Goal: Find specific page/section: Find specific page/section

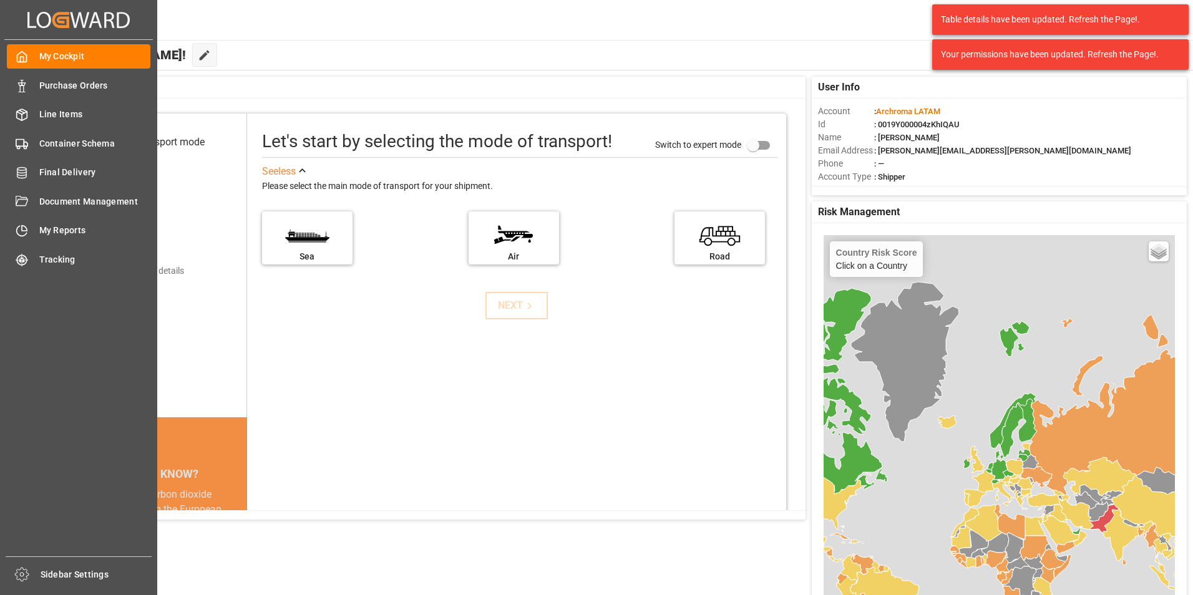
click at [47, 84] on span "Purchase Orders" at bounding box center [95, 85] width 112 height 13
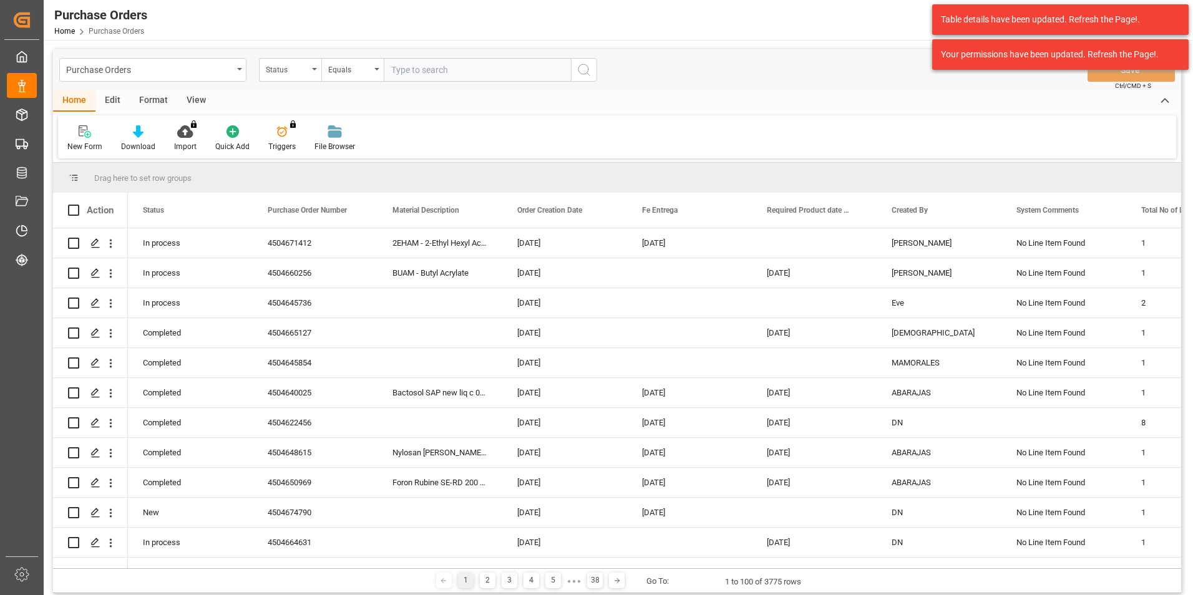
click at [351, 74] on div "Equals" at bounding box center [349, 68] width 42 height 14
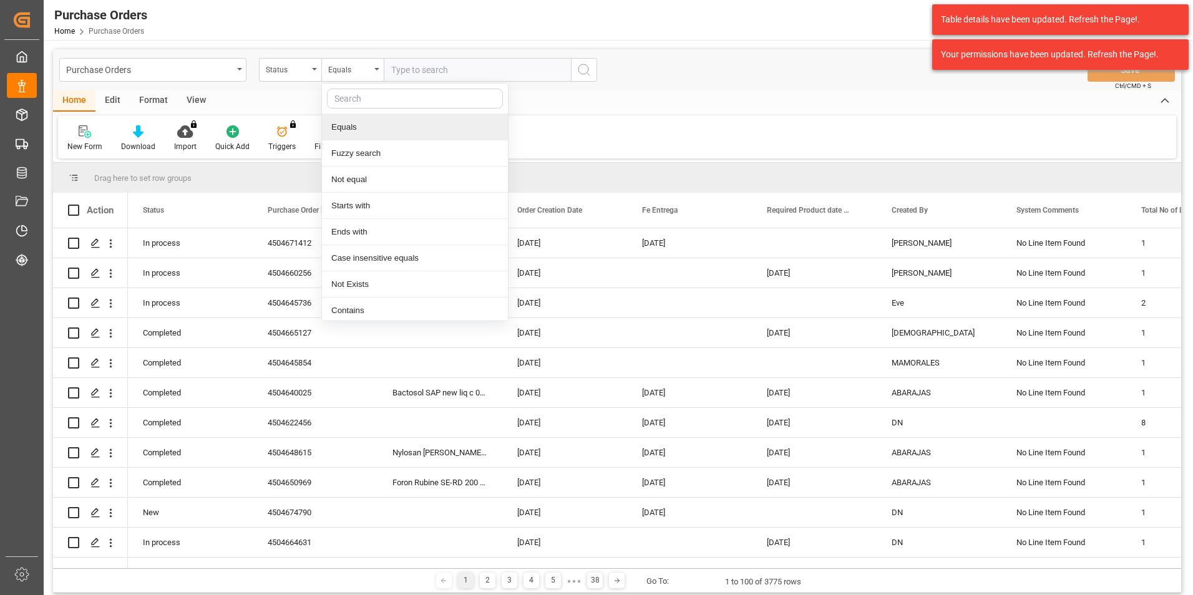
click at [186, 75] on div "Purchase Orders" at bounding box center [149, 69] width 167 height 16
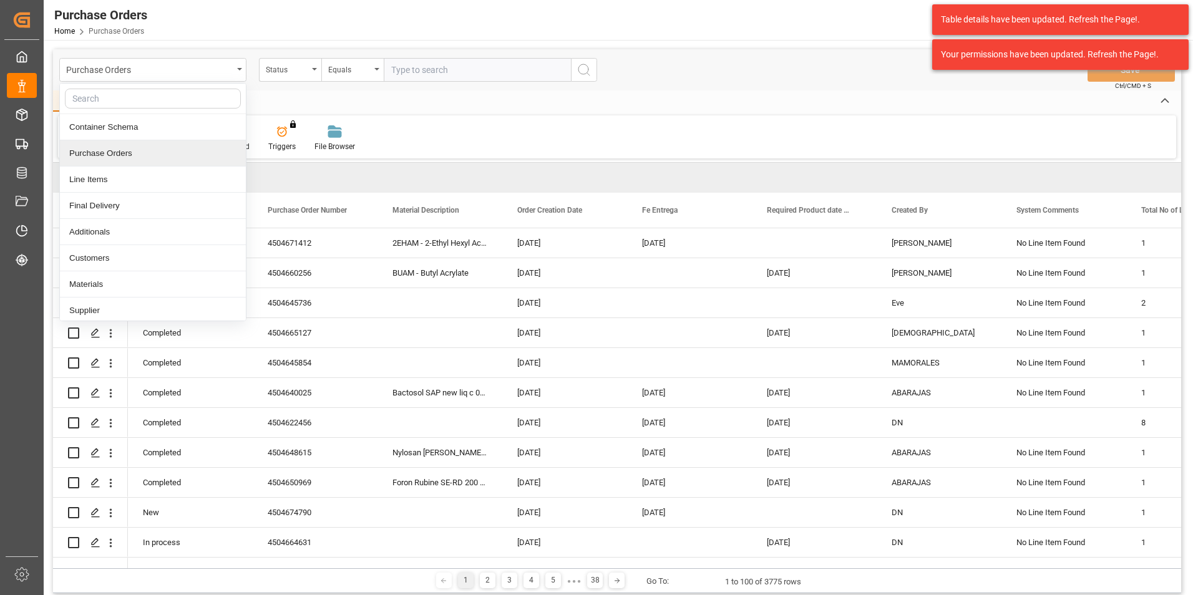
click at [153, 156] on div "Purchase Orders" at bounding box center [153, 153] width 186 height 26
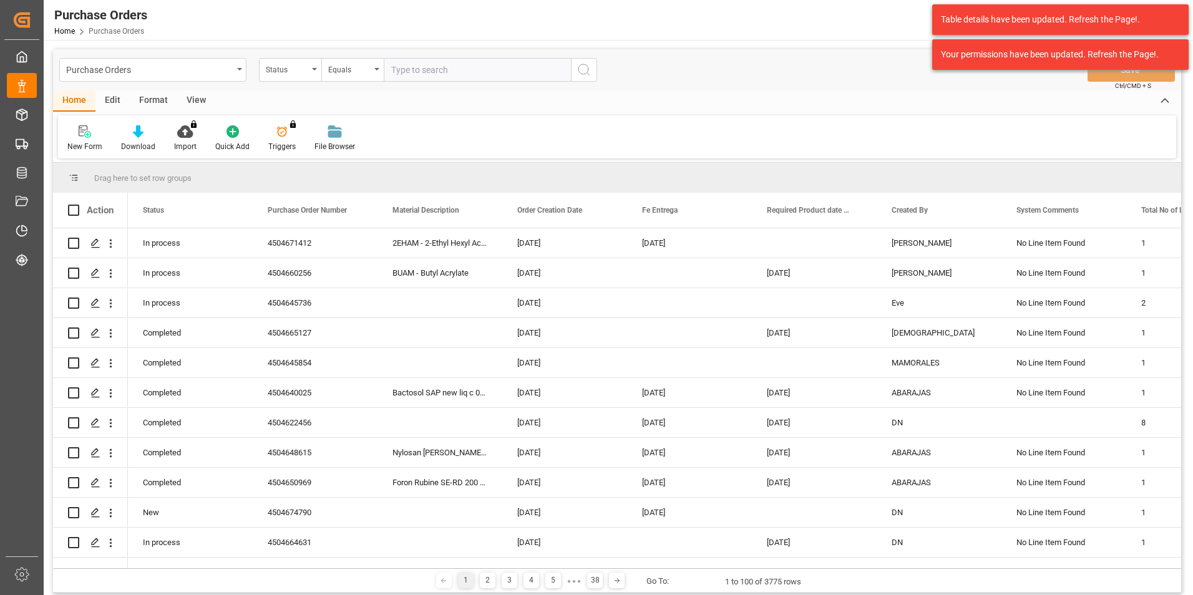
click at [353, 74] on div "Equals" at bounding box center [349, 68] width 42 height 14
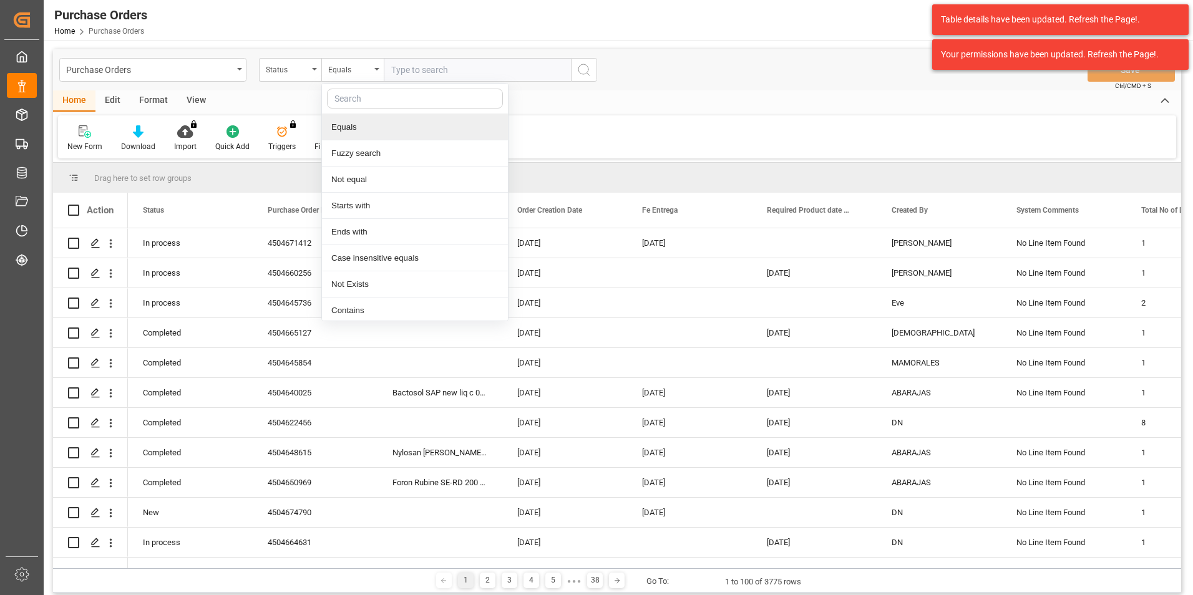
click at [360, 129] on div "Equals" at bounding box center [415, 127] width 186 height 26
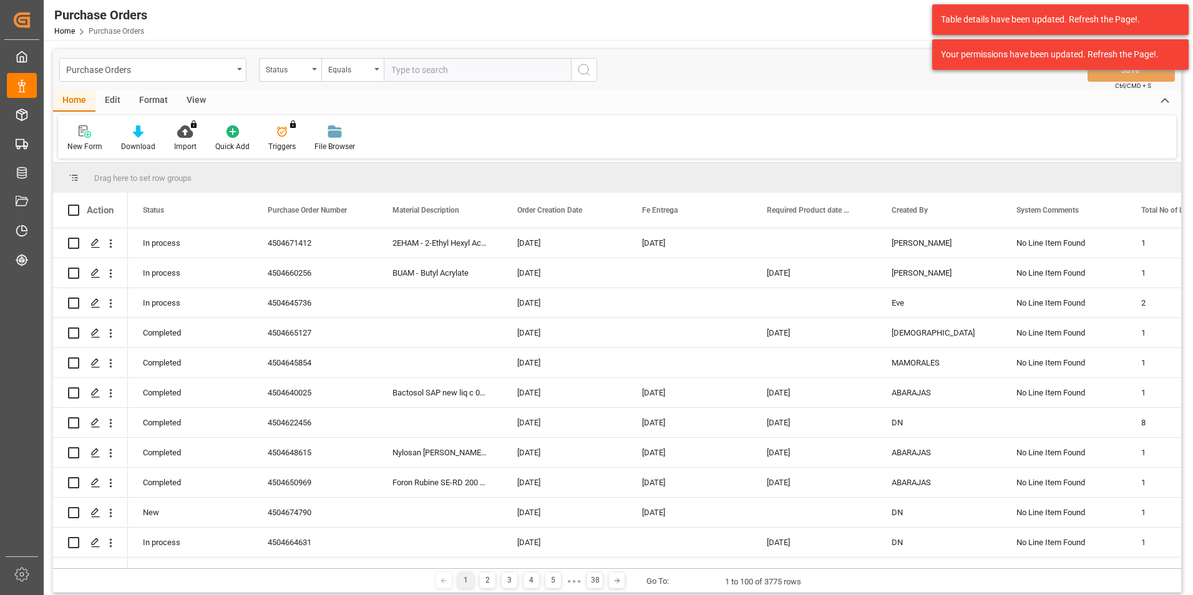
click at [421, 67] on input "text" at bounding box center [477, 70] width 187 height 24
paste input "4504662864"
type input "4504662864"
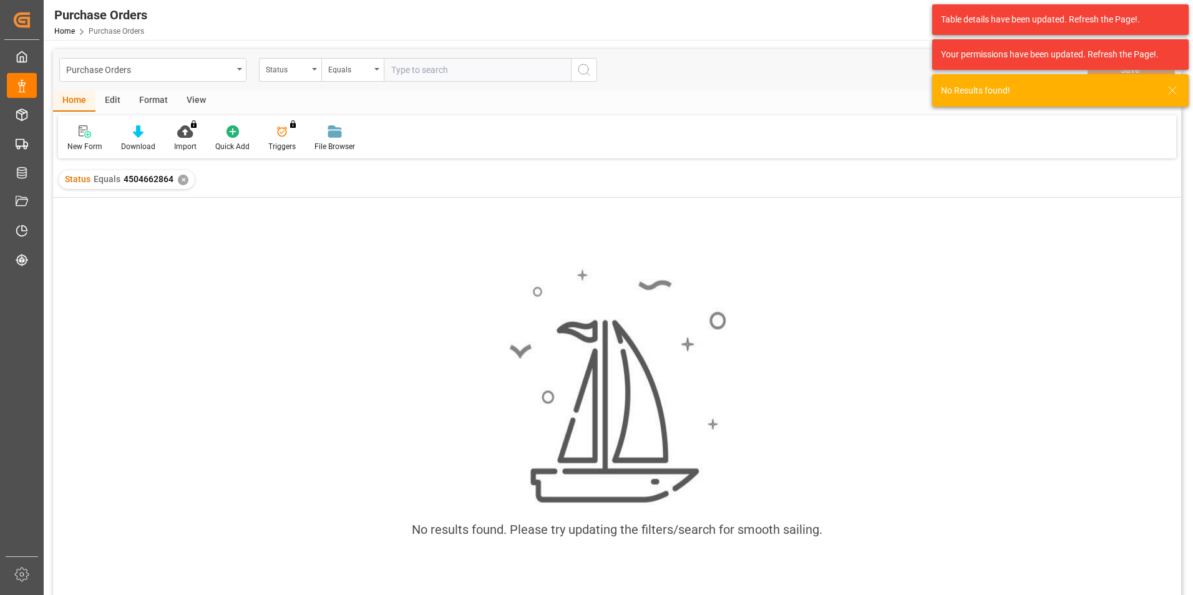
click at [182, 182] on div "✕" at bounding box center [183, 180] width 11 height 11
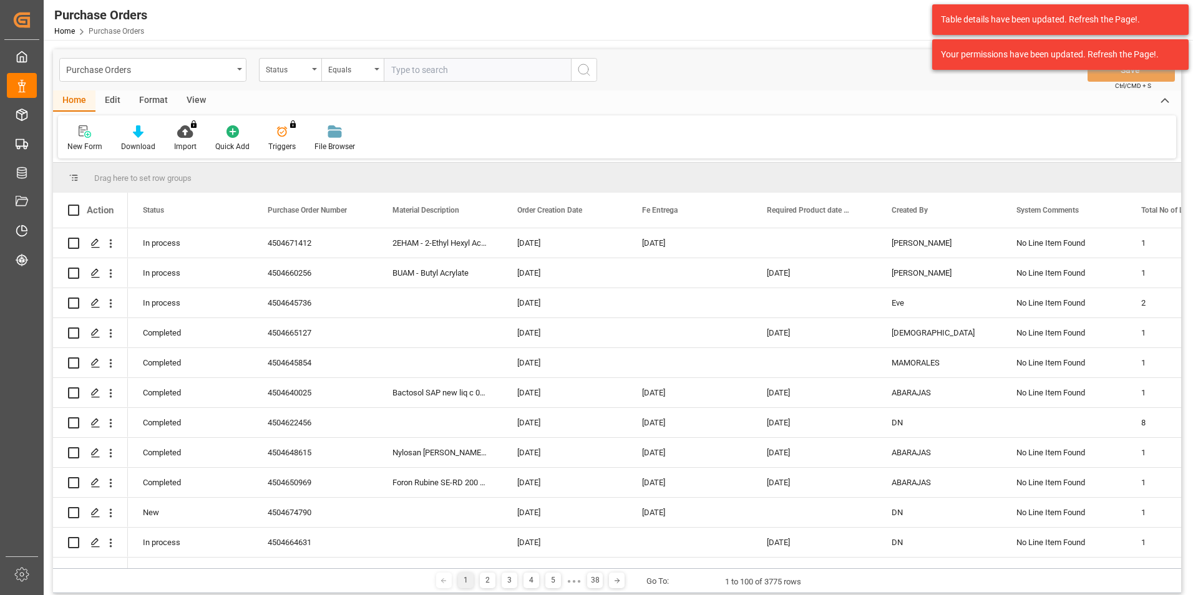
click at [240, 72] on div "Purchase Orders" at bounding box center [152, 70] width 187 height 24
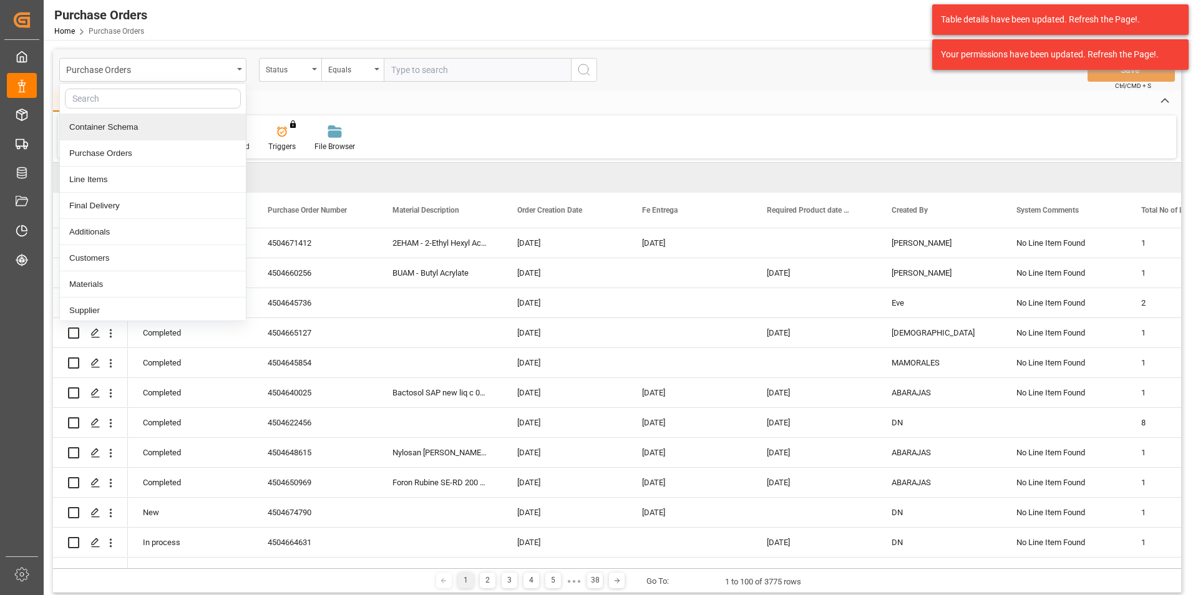
click at [163, 129] on div "Container Schema" at bounding box center [153, 127] width 186 height 26
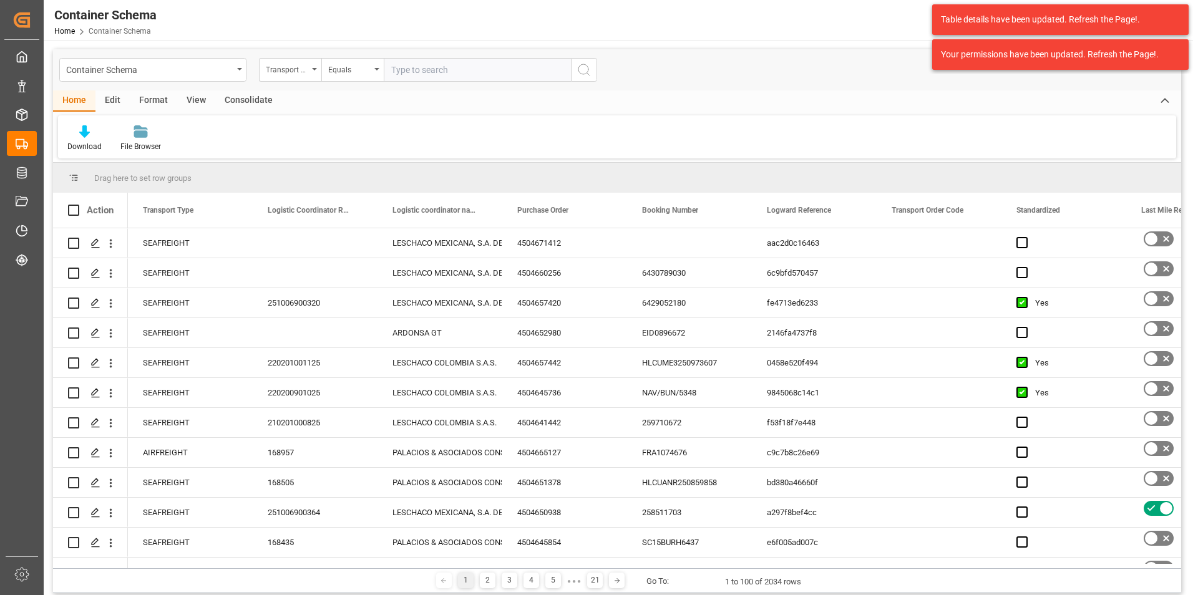
click at [315, 73] on div "Transport Type" at bounding box center [290, 70] width 62 height 24
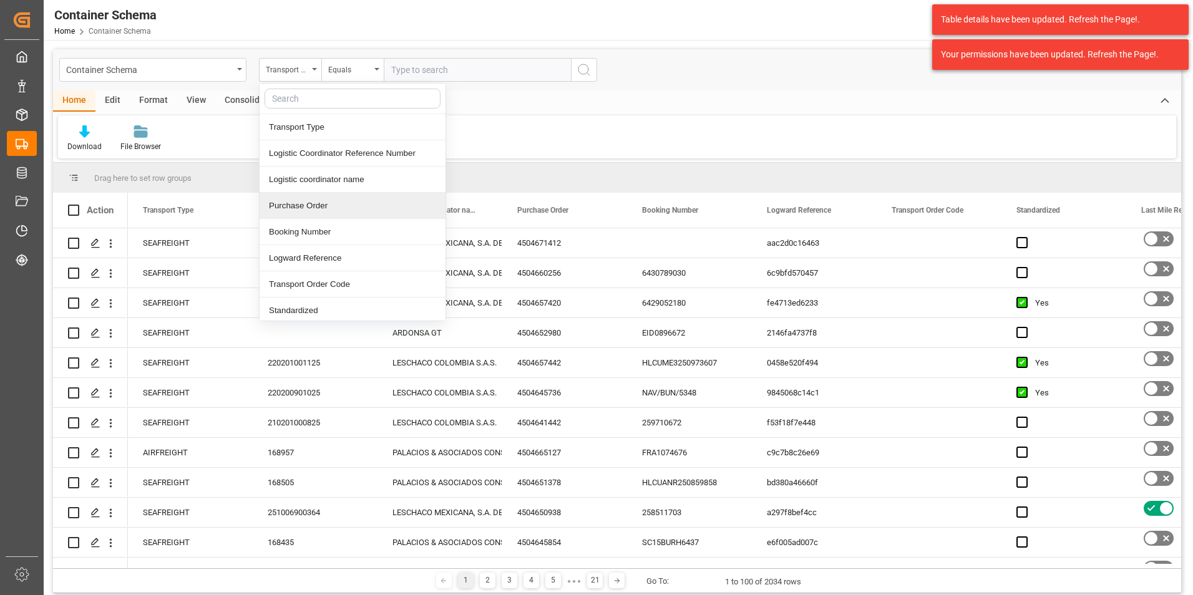
click at [298, 208] on div "Purchase Order" at bounding box center [353, 206] width 186 height 26
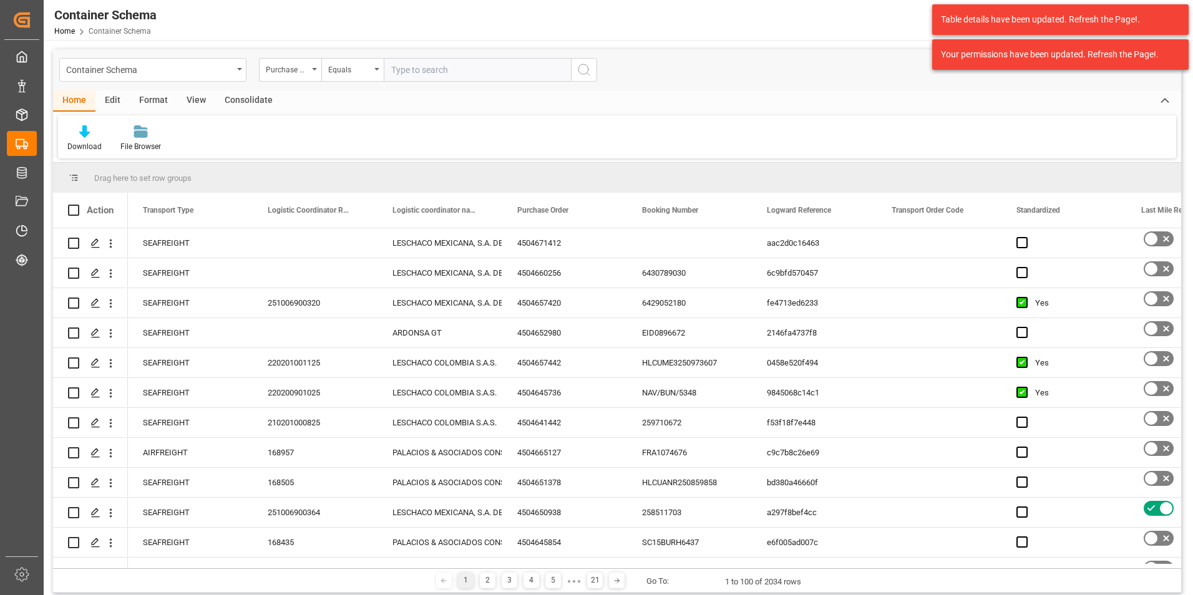
click at [418, 66] on input "text" at bounding box center [477, 70] width 187 height 24
paste input "4504662864"
type input "4504662864"
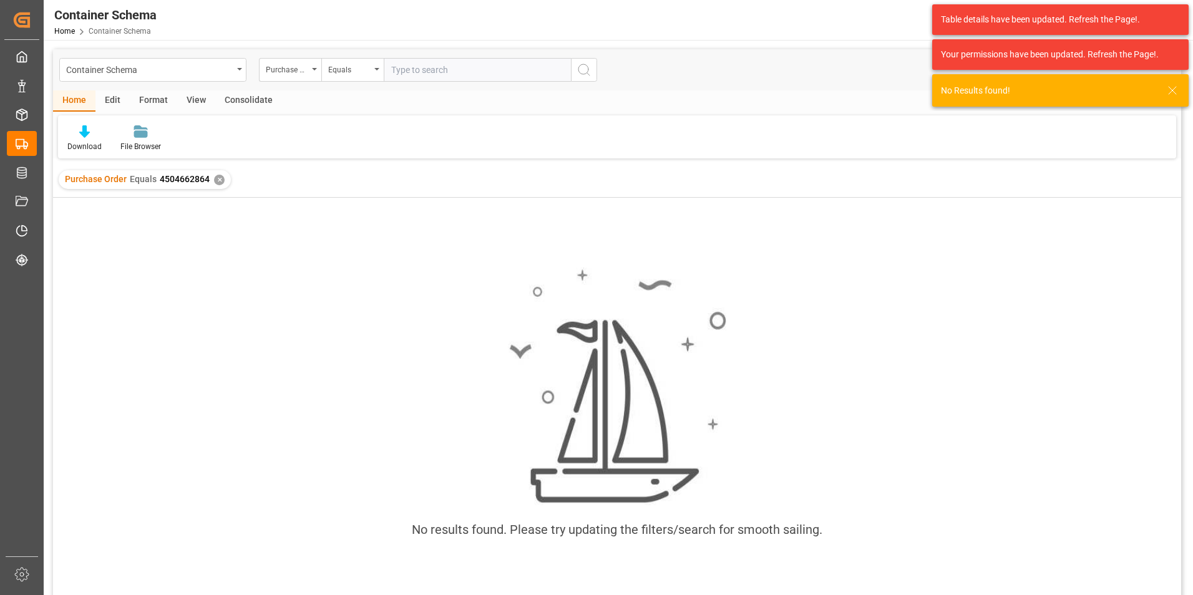
click at [218, 186] on div "Purchase Order Equals 4504662864 ✕" at bounding box center [145, 179] width 172 height 19
click at [217, 183] on div "✕" at bounding box center [219, 180] width 11 height 11
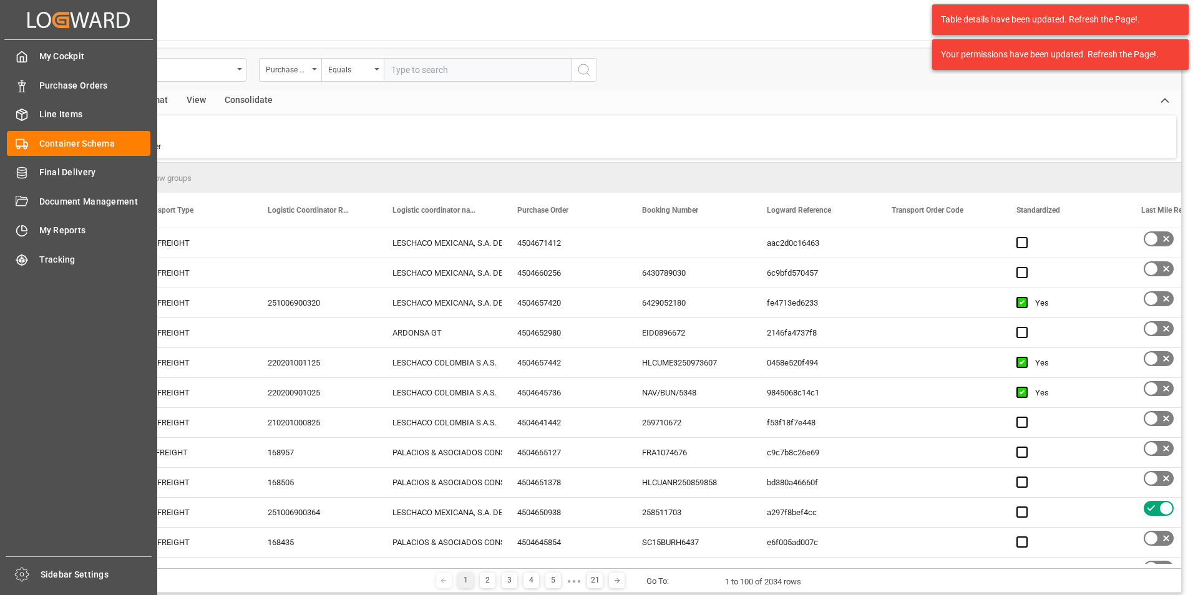
click at [21, 62] on icon at bounding box center [21, 57] width 9 height 11
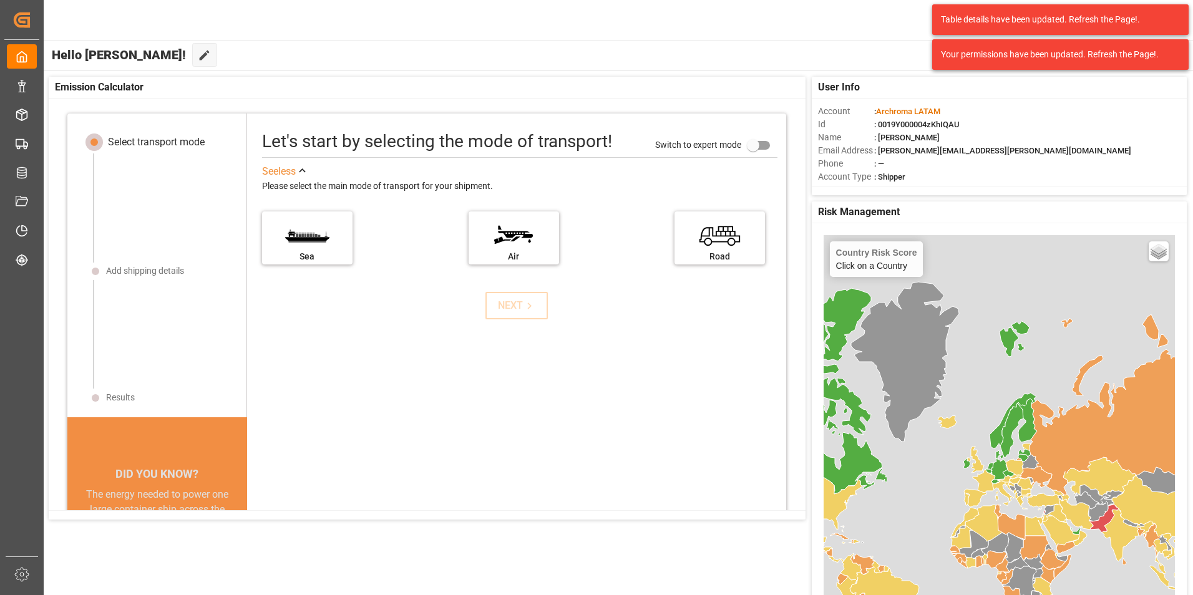
click at [1116, 26] on div "Table details have been updated. Refresh the Page!." at bounding box center [1056, 19] width 230 height 13
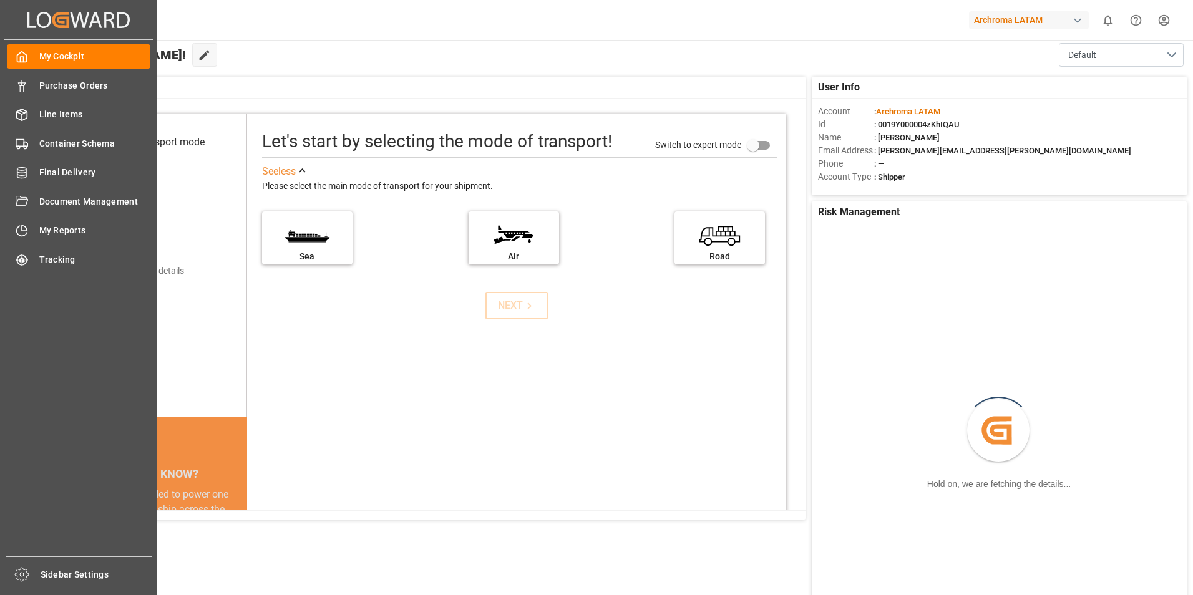
click at [21, 87] on icon at bounding box center [22, 86] width 12 height 12
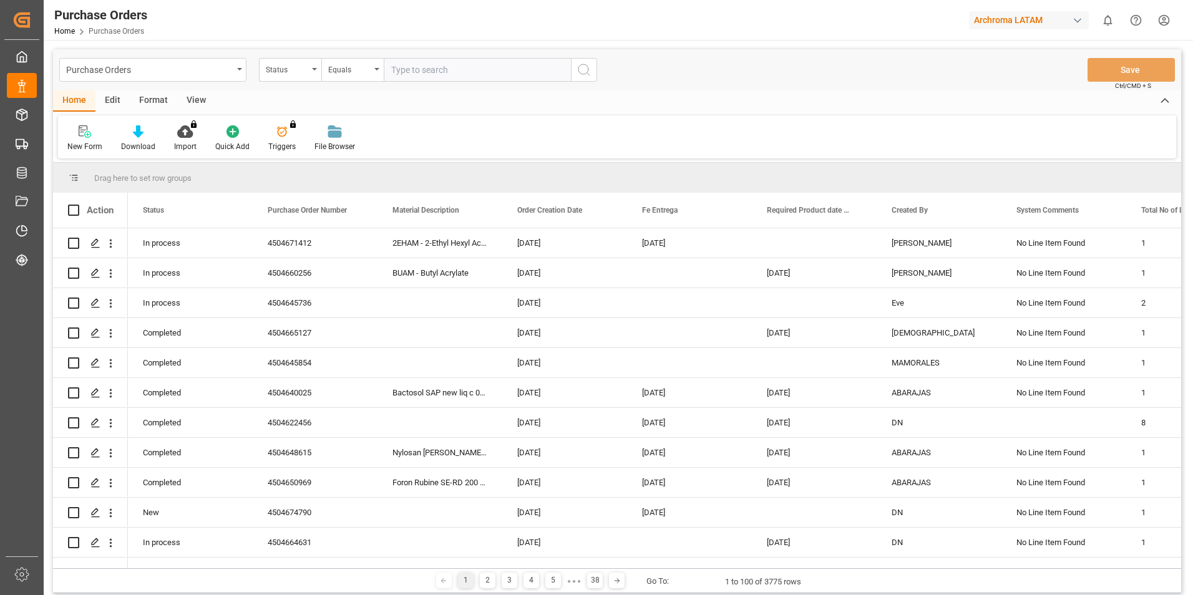
click at [346, 71] on div "Equals" at bounding box center [349, 68] width 42 height 14
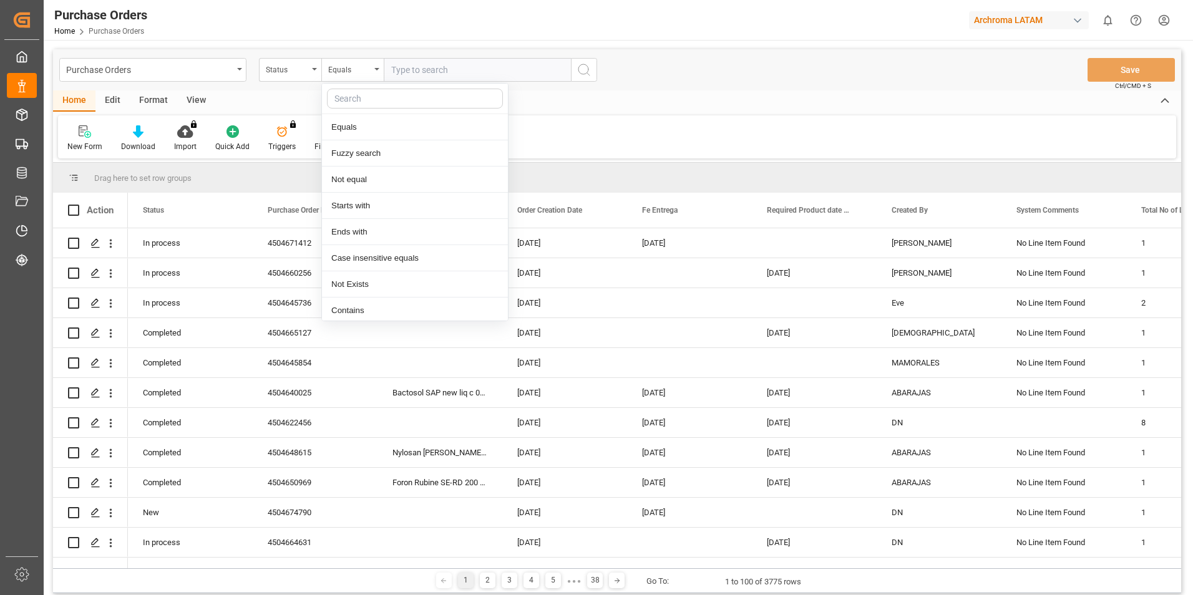
click at [306, 71] on div "Status" at bounding box center [287, 68] width 42 height 14
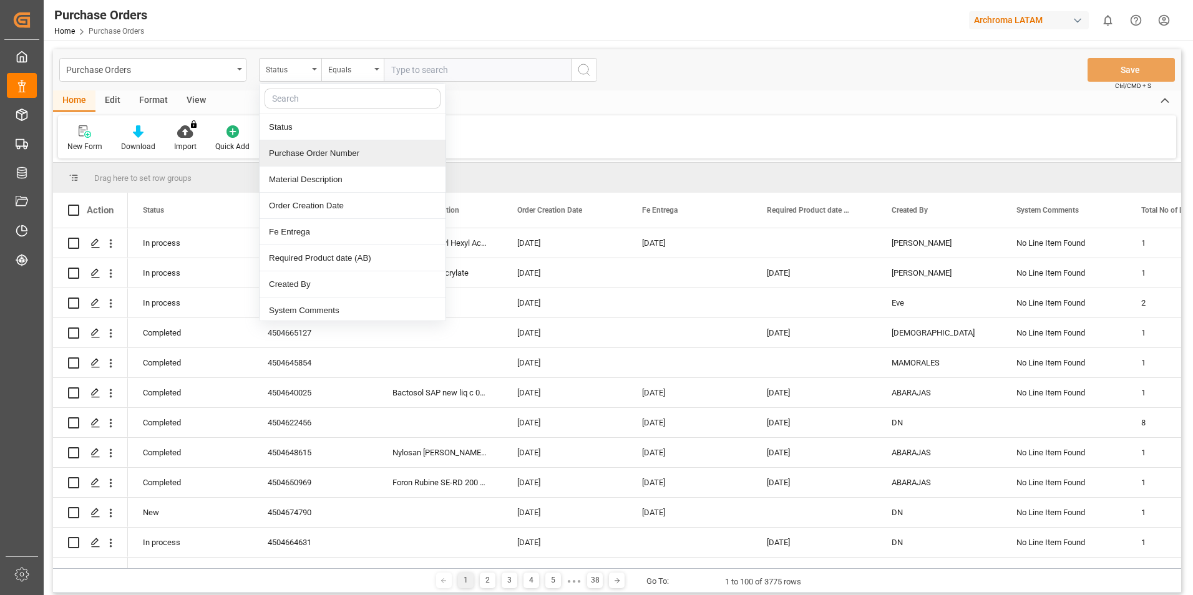
click at [315, 154] on div "Purchase Order Number" at bounding box center [353, 153] width 186 height 26
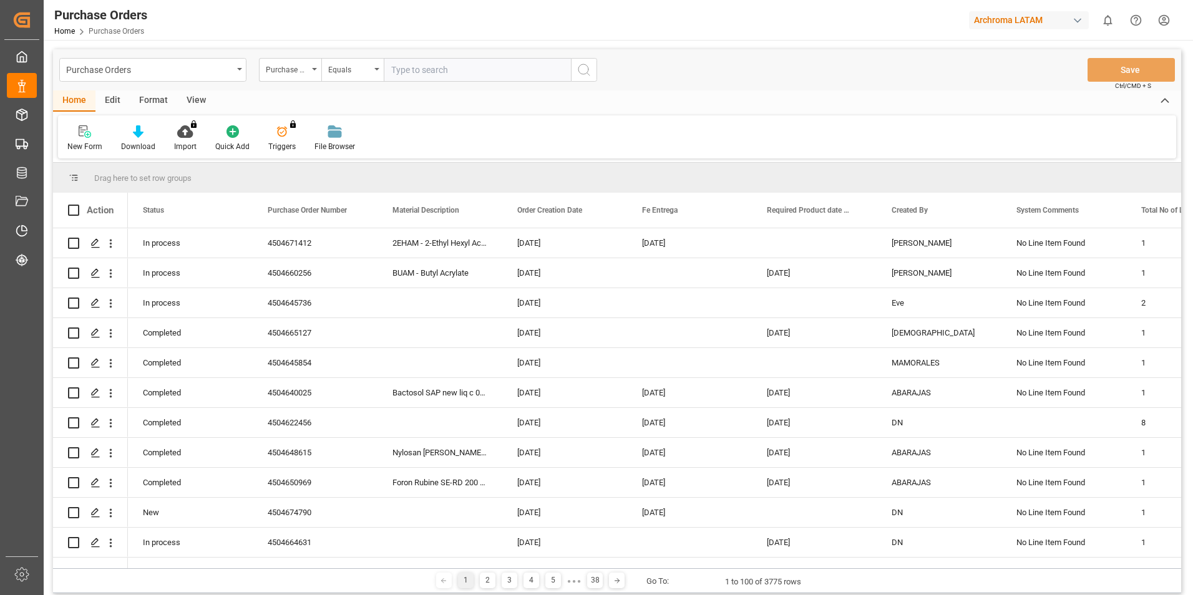
click at [421, 71] on input "text" at bounding box center [477, 70] width 187 height 24
paste input "4504662864"
type input "4504662864"
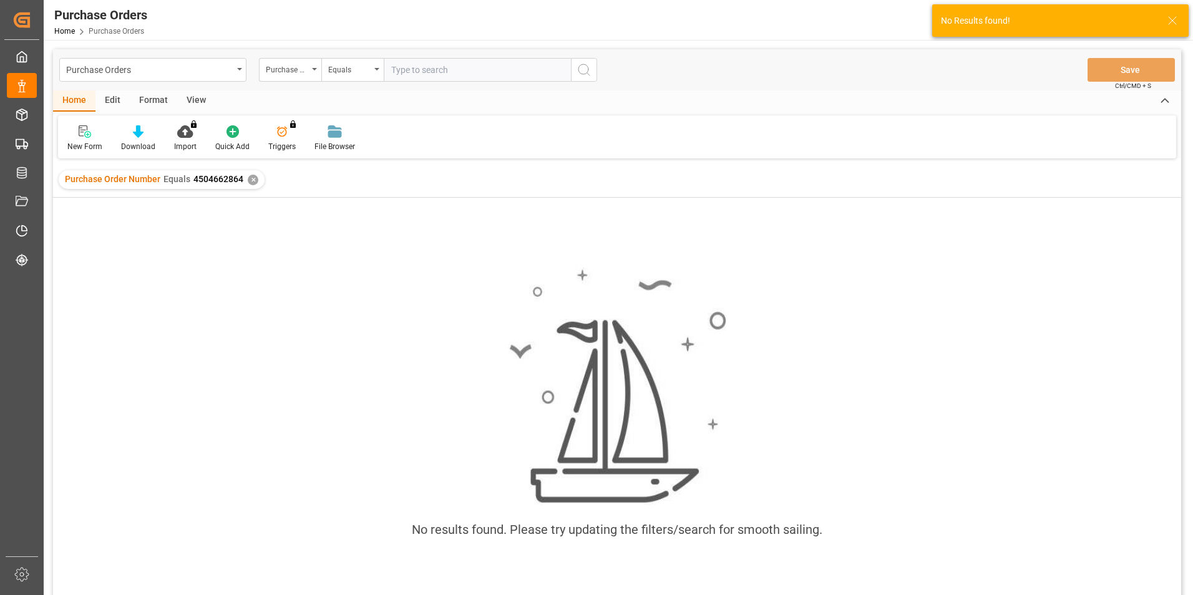
click at [252, 183] on div "✕" at bounding box center [253, 180] width 11 height 11
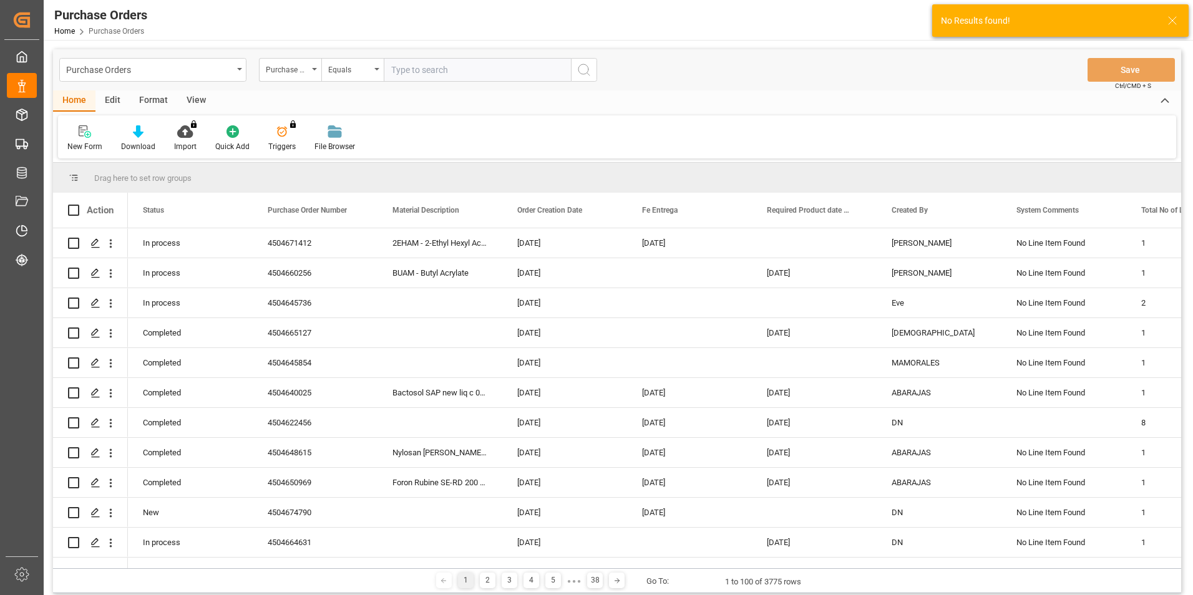
click at [236, 71] on div "Purchase Orders" at bounding box center [152, 70] width 187 height 24
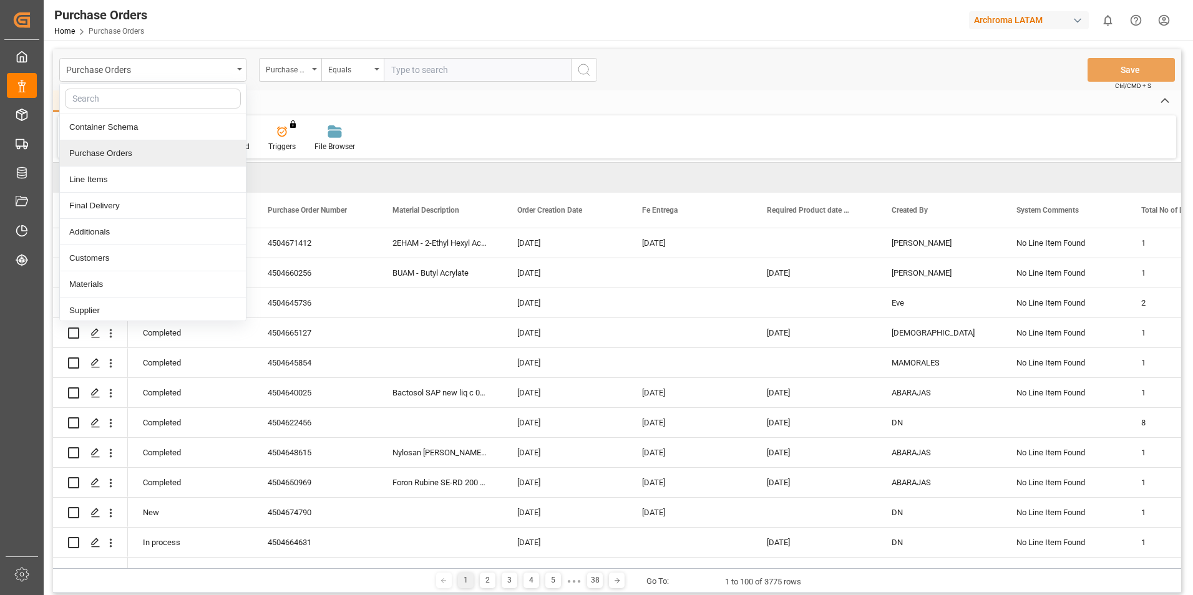
click at [119, 150] on div "Purchase Orders" at bounding box center [153, 153] width 186 height 26
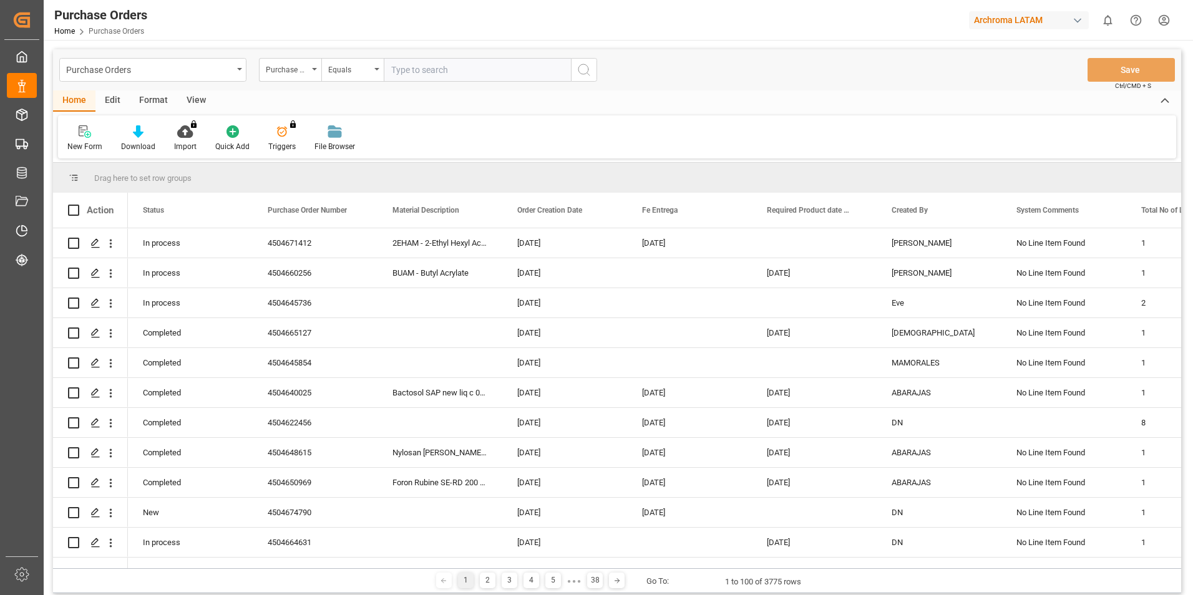
click at [156, 69] on div "Purchase Orders" at bounding box center [149, 69] width 167 height 16
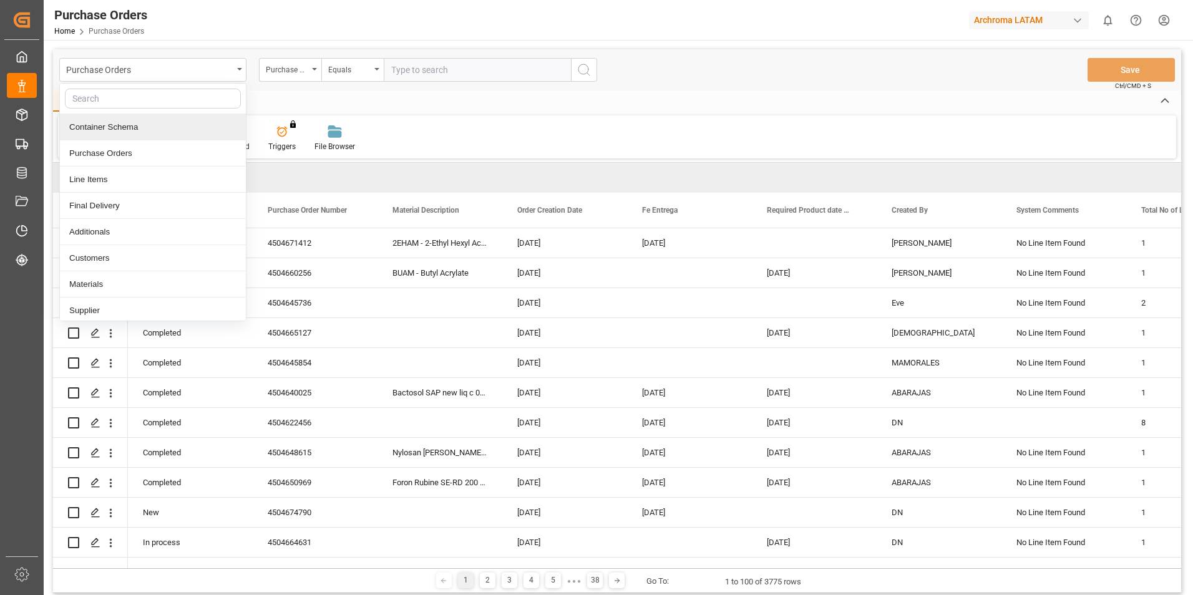
click at [127, 131] on div "Container Schema" at bounding box center [153, 127] width 186 height 26
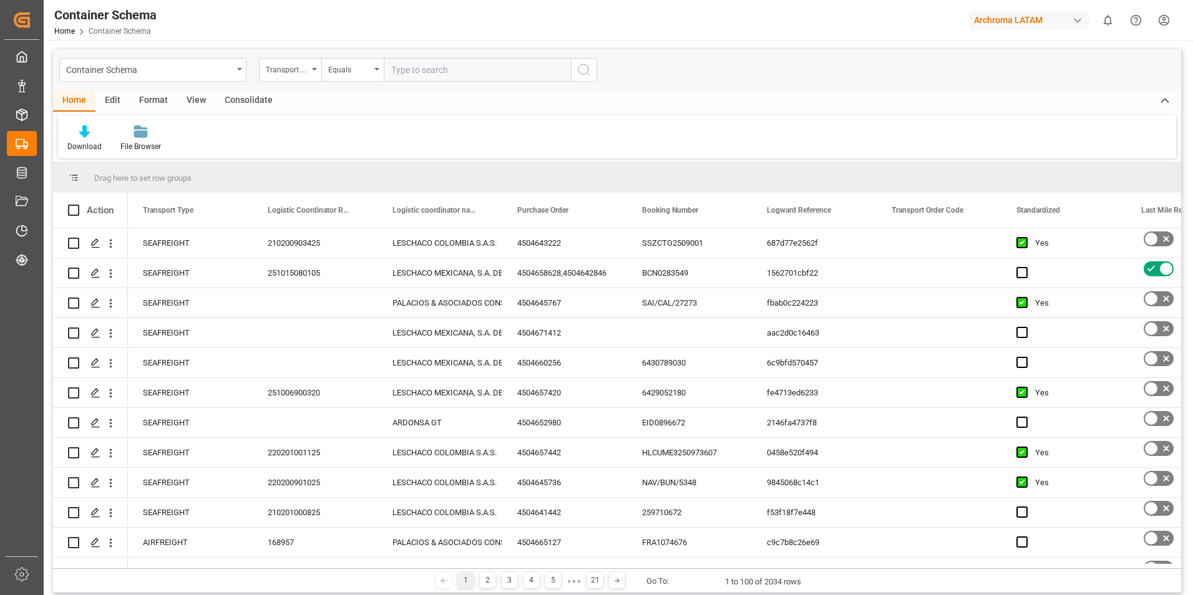
click at [311, 73] on div "Transport Type" at bounding box center [290, 70] width 62 height 24
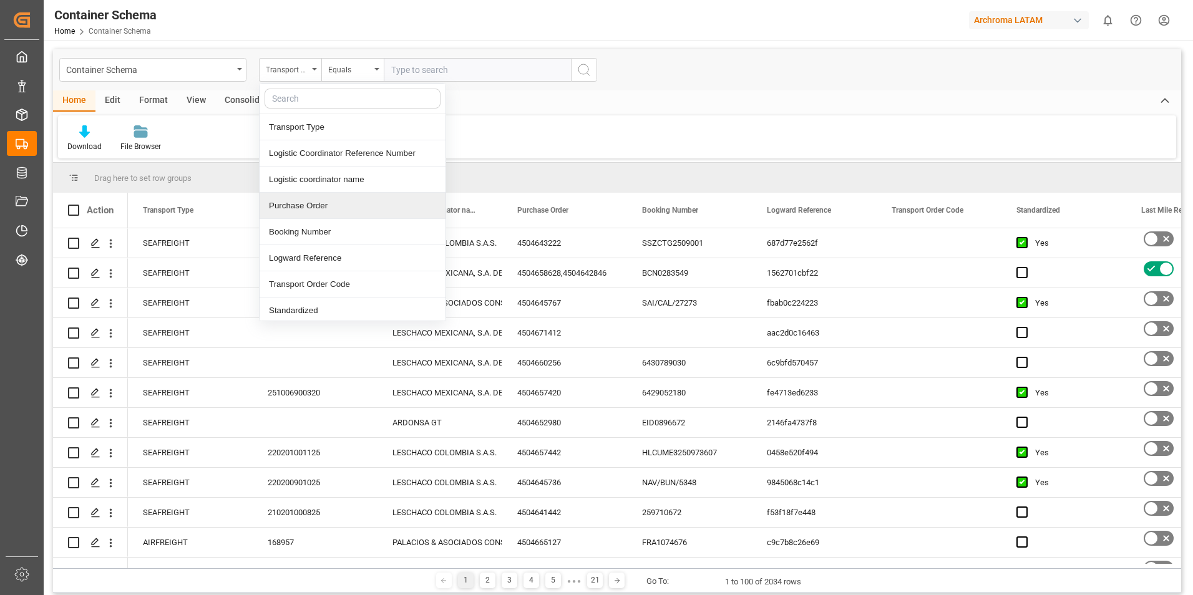
click at [291, 206] on div "Purchase Order" at bounding box center [353, 206] width 186 height 26
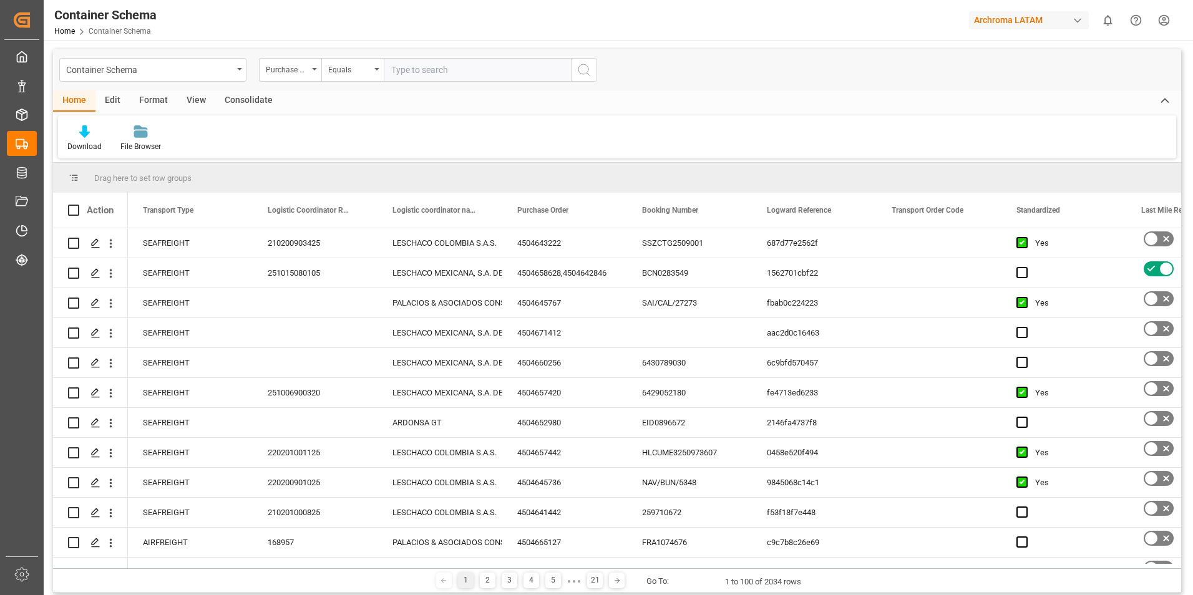
click at [409, 69] on input "text" at bounding box center [477, 70] width 187 height 24
paste input "4504662864"
type input "4504662864"
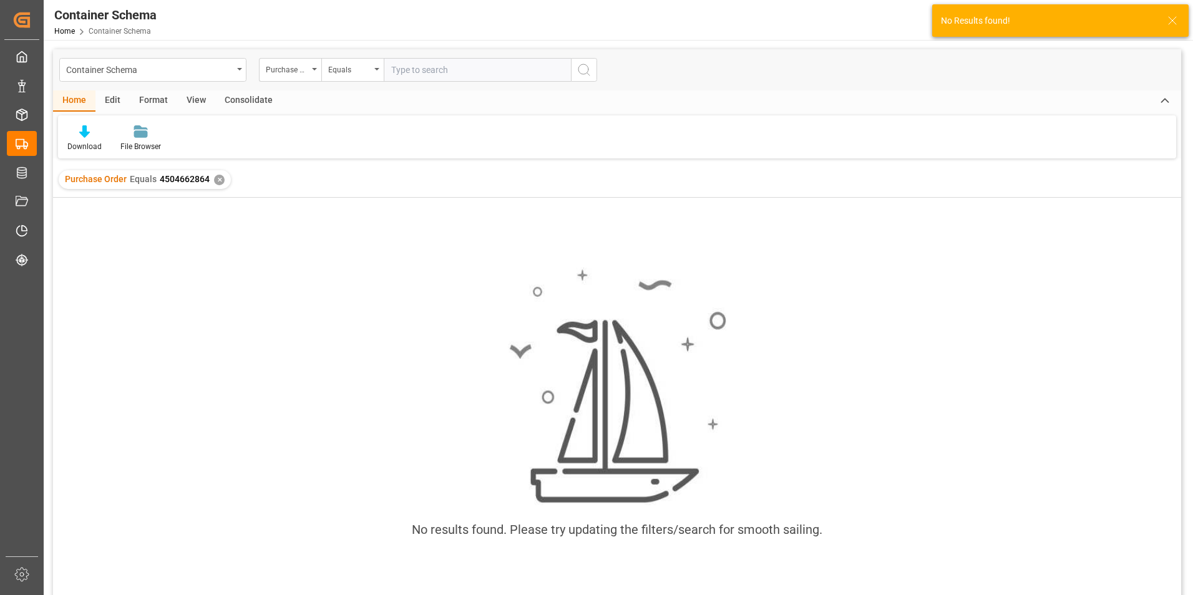
click at [217, 184] on div "✕" at bounding box center [219, 180] width 11 height 11
